Goal: Find specific page/section: Find specific page/section

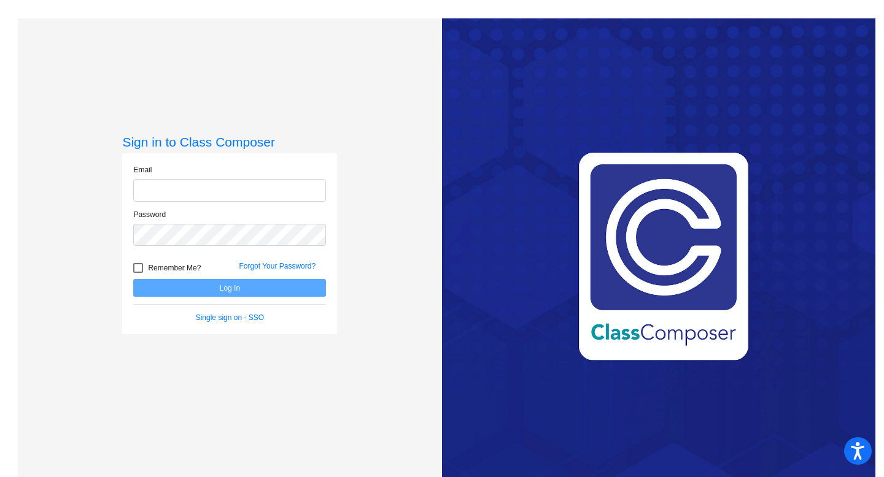
type input "[EMAIL_ADDRESS][DOMAIN_NAME]"
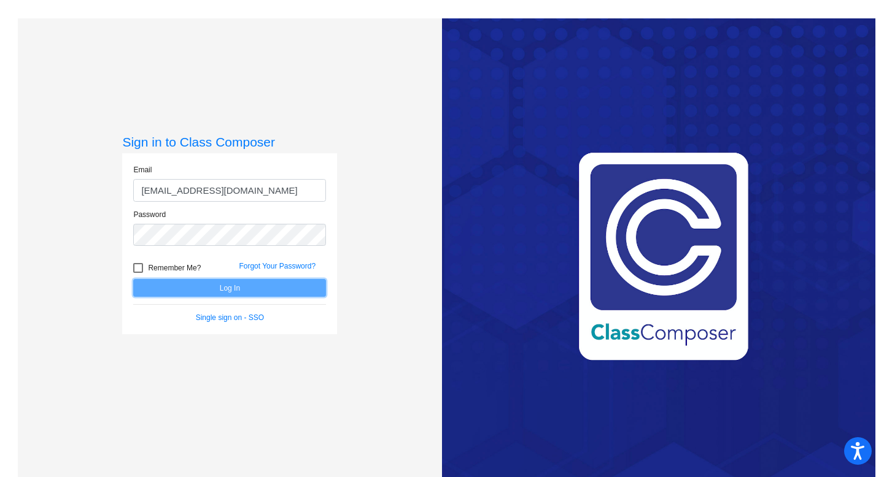
click at [257, 285] on button "Log In" at bounding box center [229, 288] width 193 height 18
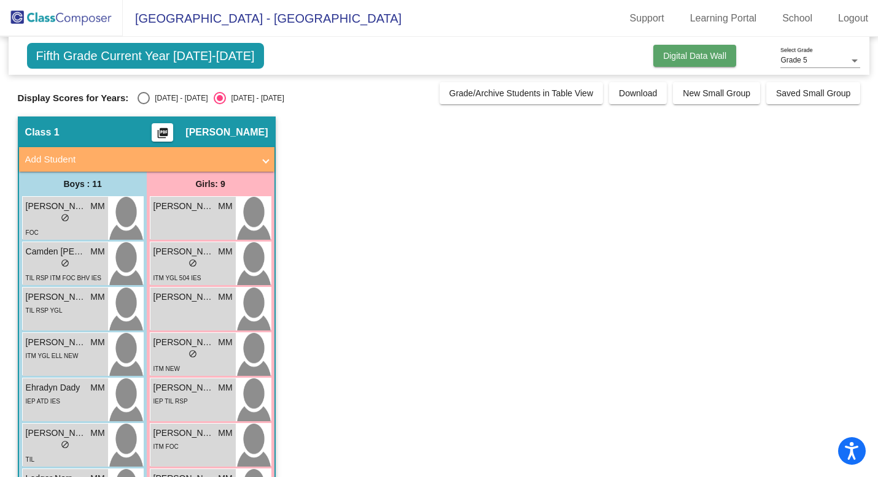
click at [683, 49] on button "Digital Data Wall" at bounding box center [694, 56] width 83 height 22
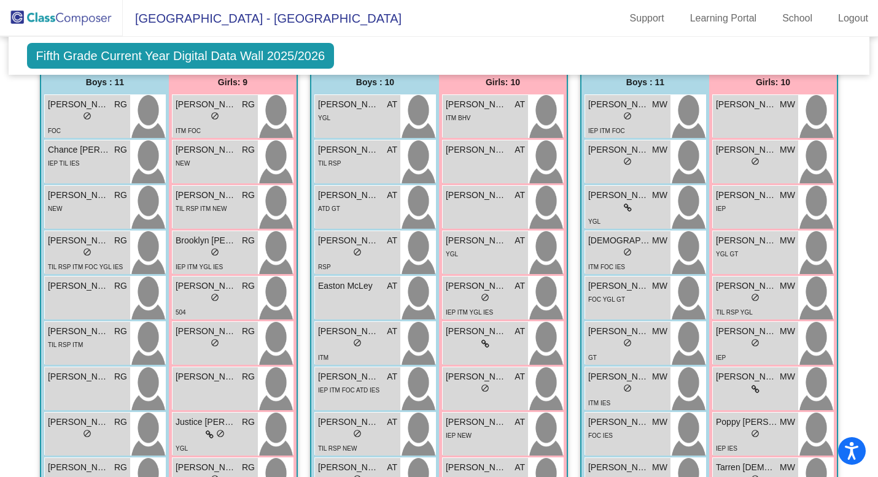
scroll to position [974, 0]
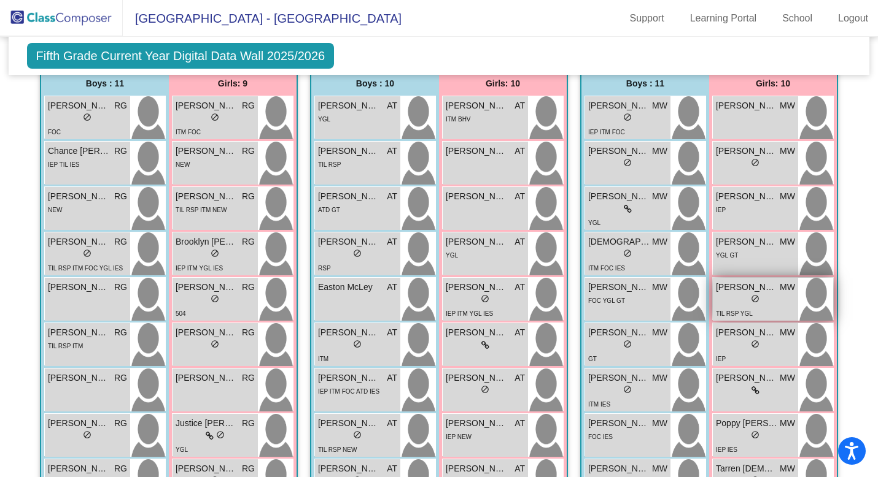
click at [752, 307] on div "TIL RSP YGL" at bounding box center [755, 313] width 79 height 13
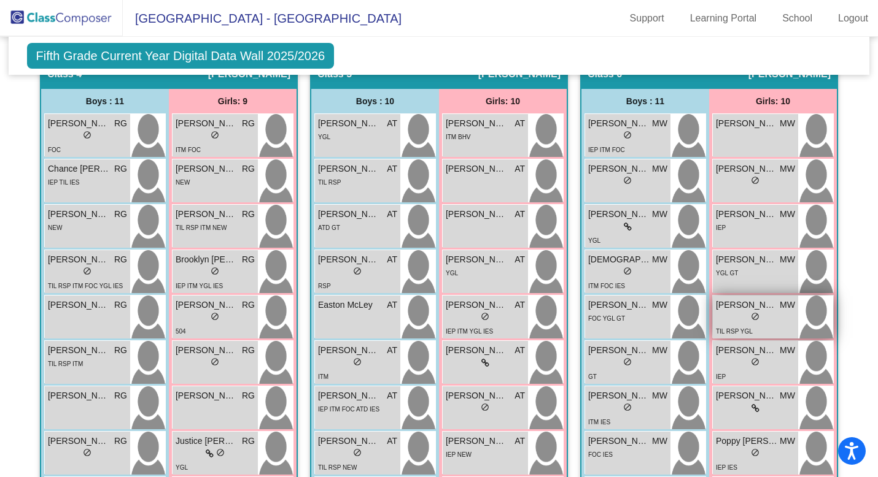
scroll to position [946, 0]
